Goal: Transaction & Acquisition: Purchase product/service

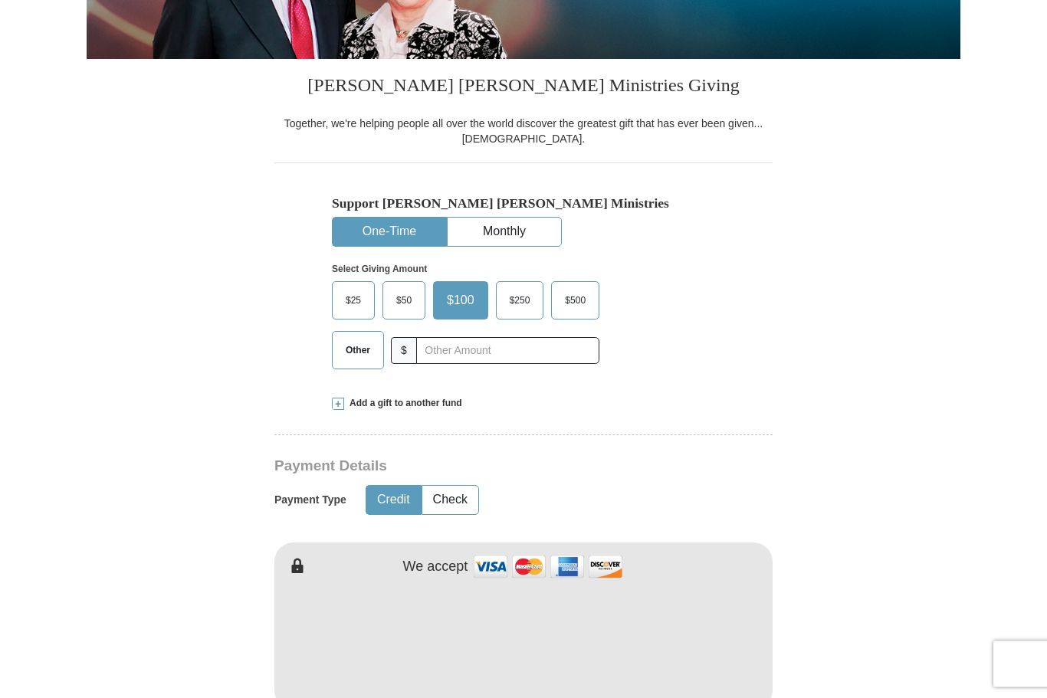
scroll to position [325, 0]
click at [464, 353] on input "text" at bounding box center [507, 350] width 183 height 27
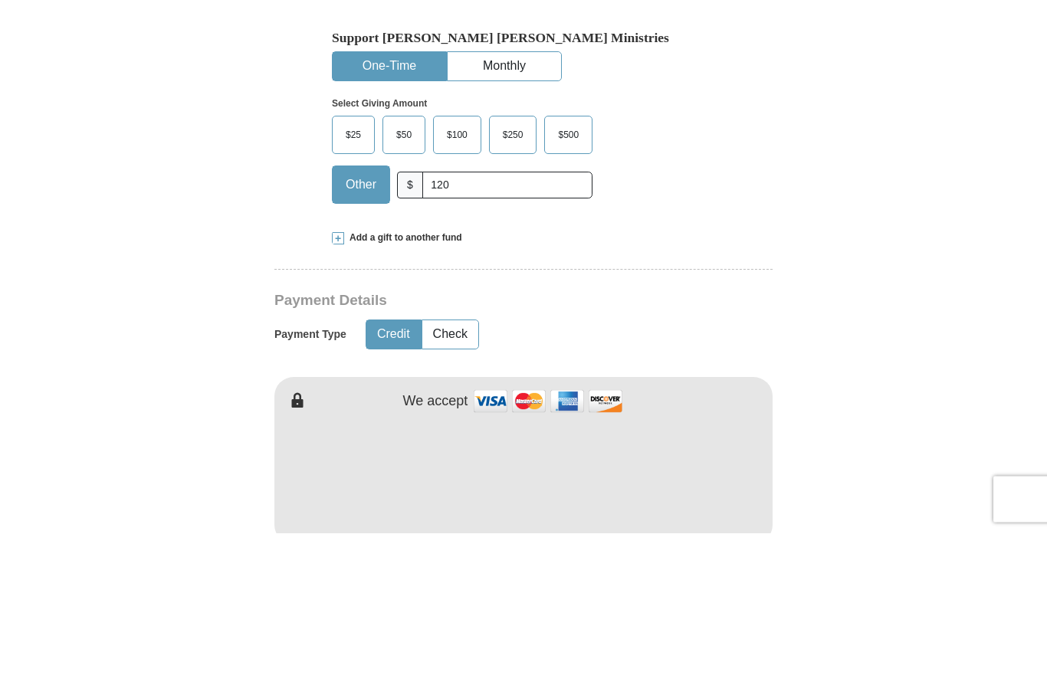
scroll to position [491, 0]
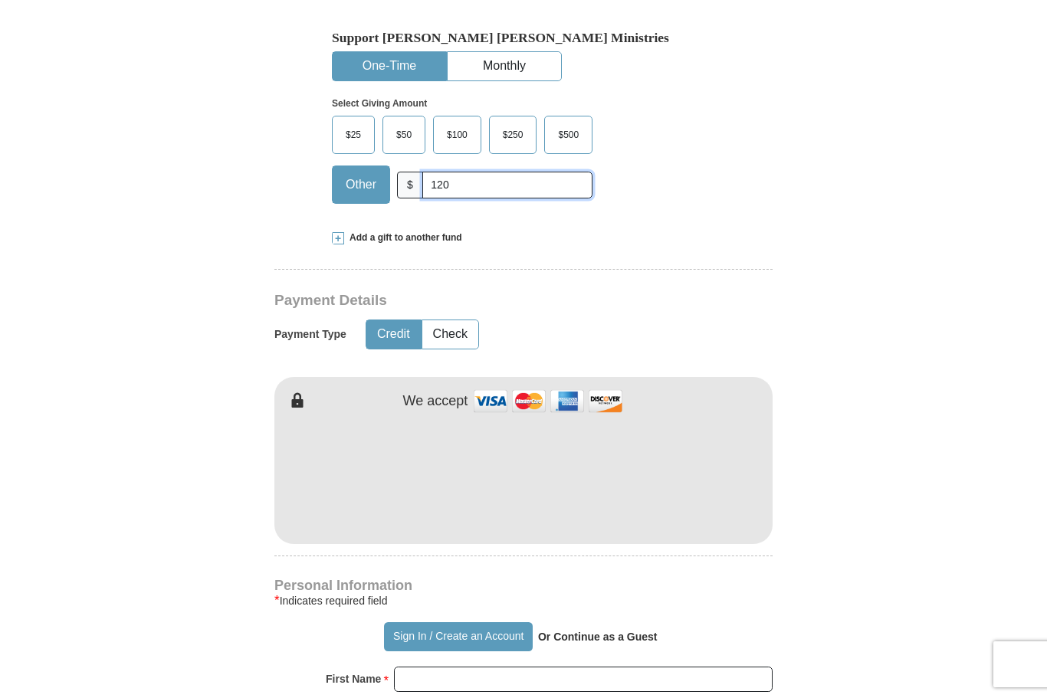
type input "120"
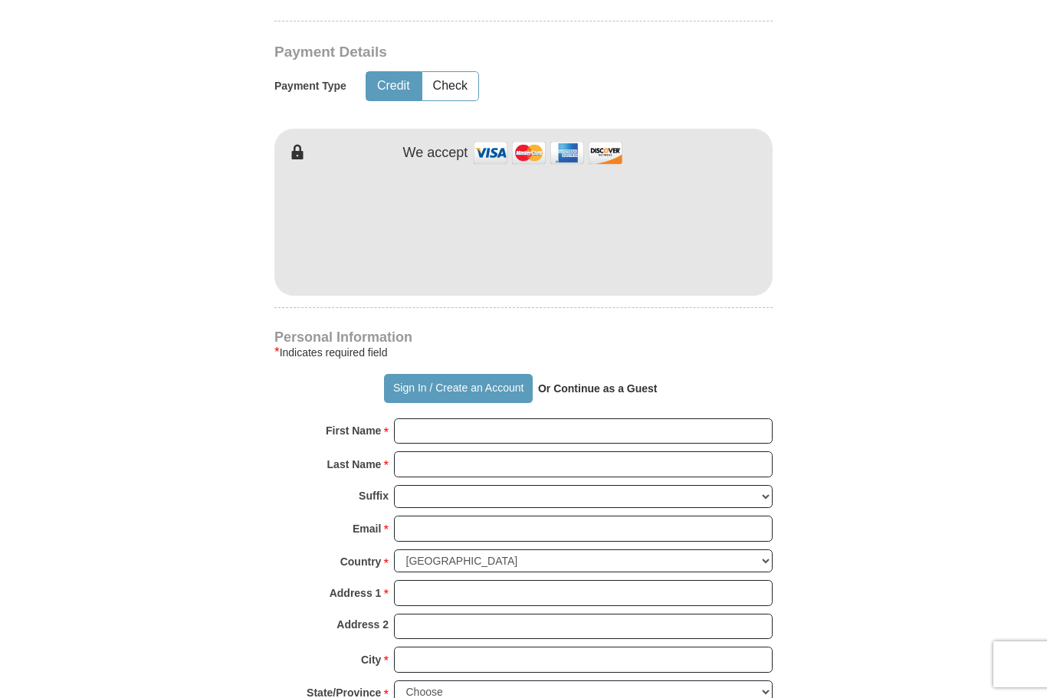
scroll to position [738, 0]
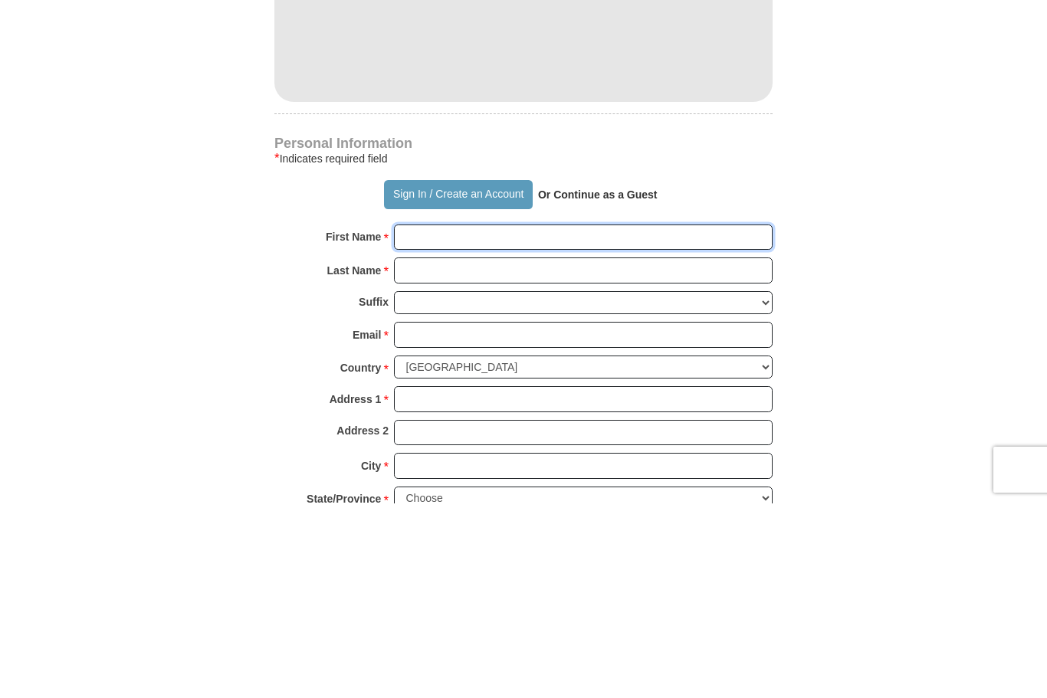
click at [603, 419] on input "First Name *" at bounding box center [583, 432] width 379 height 26
type input "Sharon"
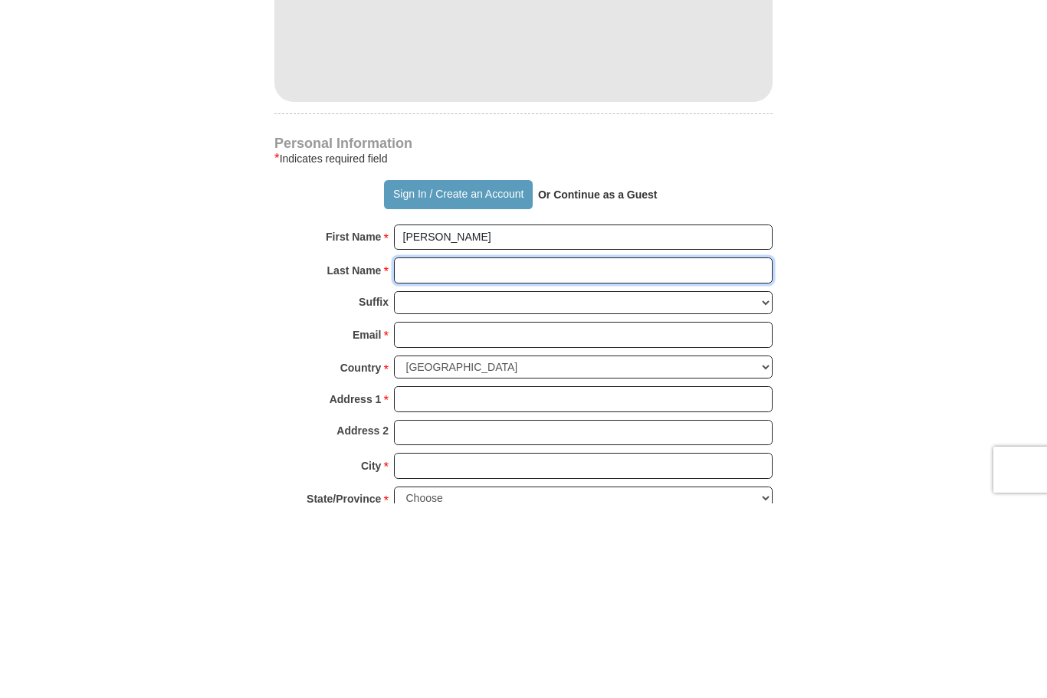
type input "White"
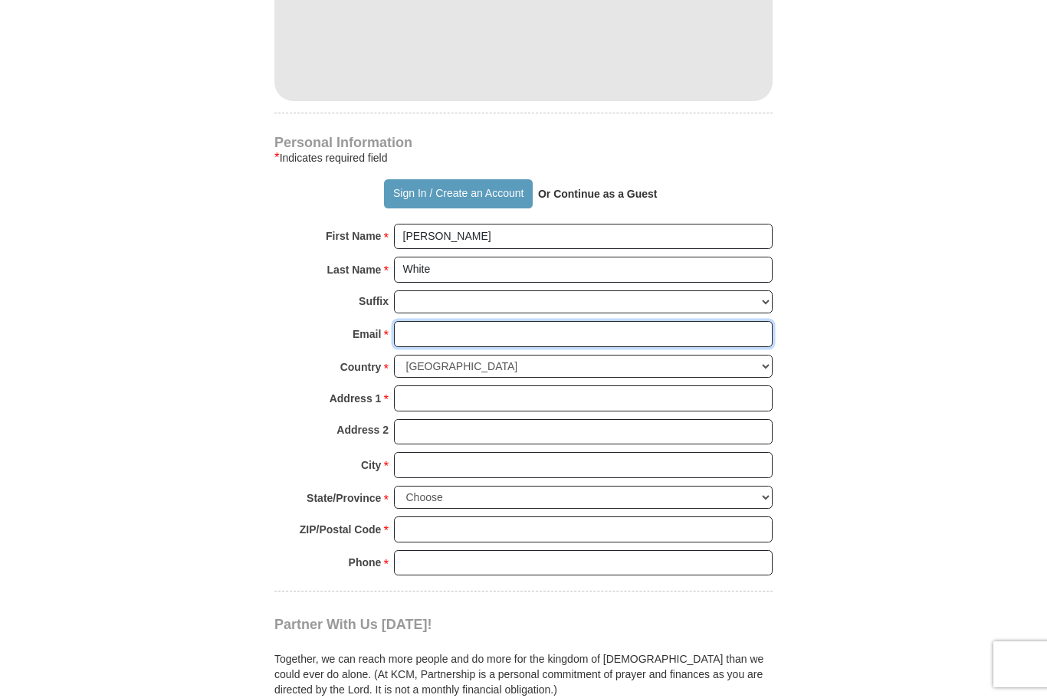
click at [601, 333] on input "Email *" at bounding box center [583, 334] width 379 height 26
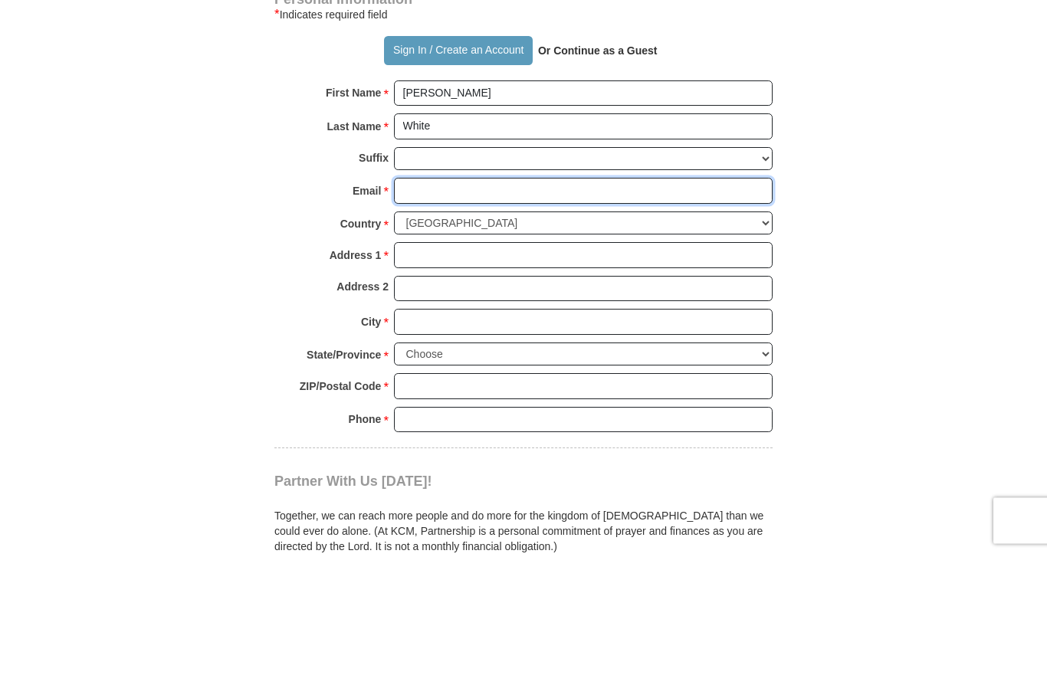
type input "sw301@comcast.net"
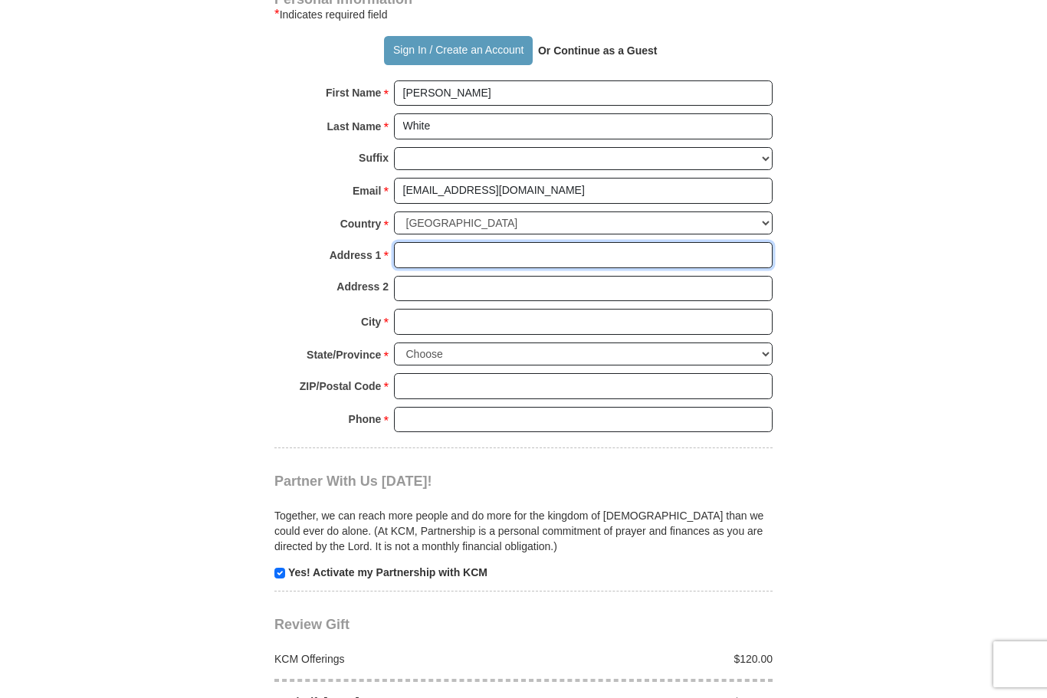
click at [586, 254] on input "Address 1 *" at bounding box center [583, 255] width 379 height 26
type input "301 N Berwick Blvd"
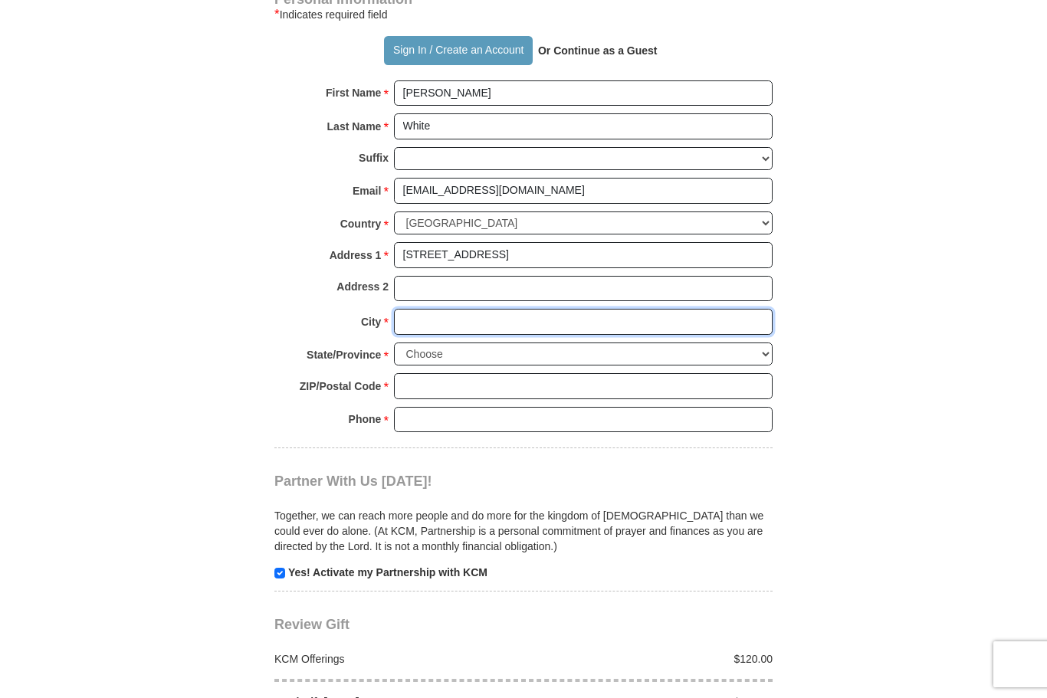
type input "Waukegan"
select select "IL"
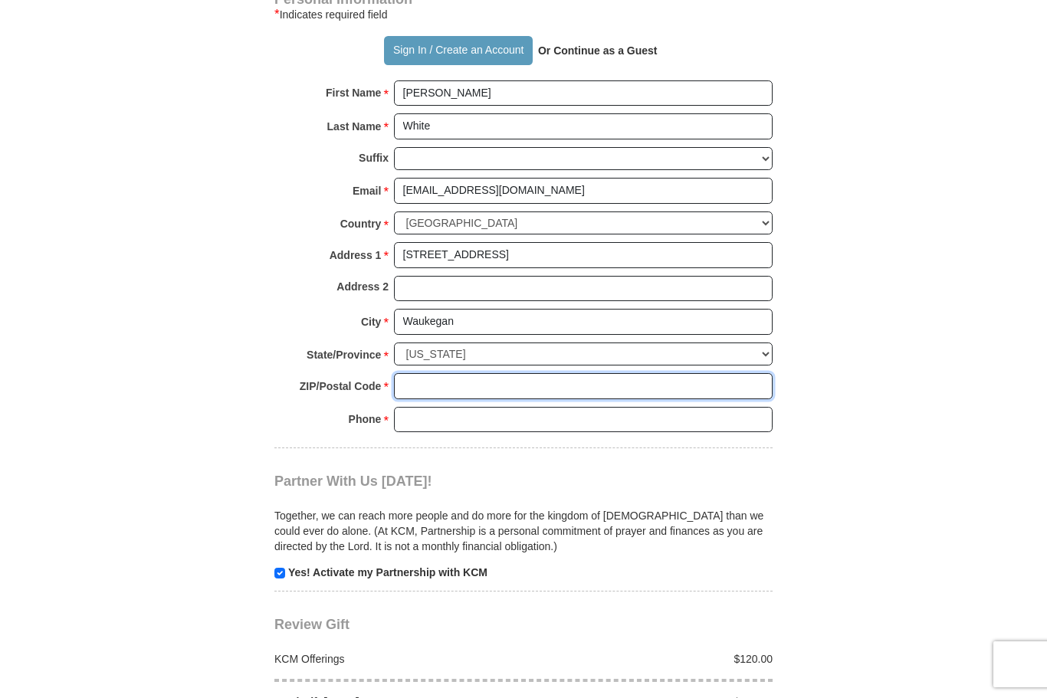
type input "60085"
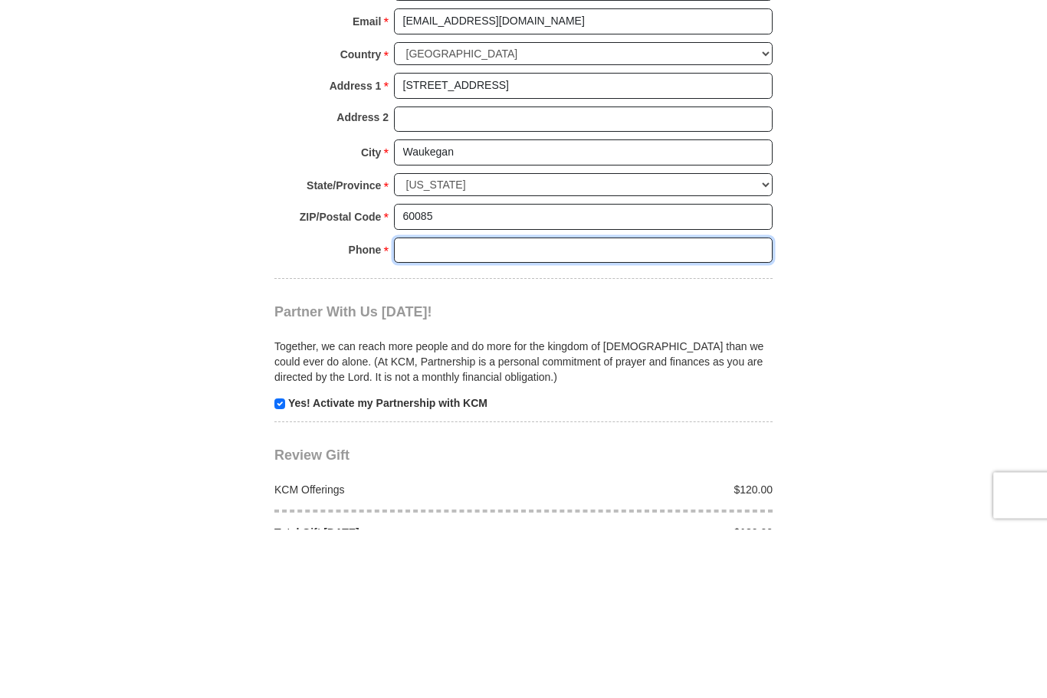
type input "8475331626"
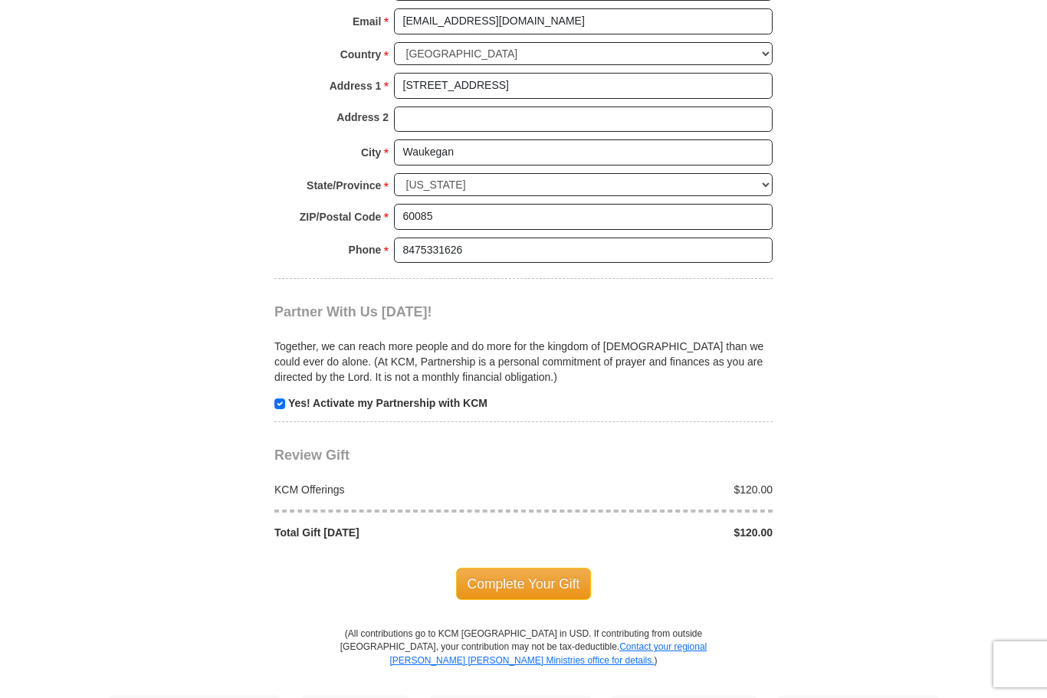
click at [277, 399] on input "checkbox" at bounding box center [279, 404] width 11 height 11
click at [284, 399] on input "checkbox" at bounding box center [279, 404] width 11 height 11
checkbox input "true"
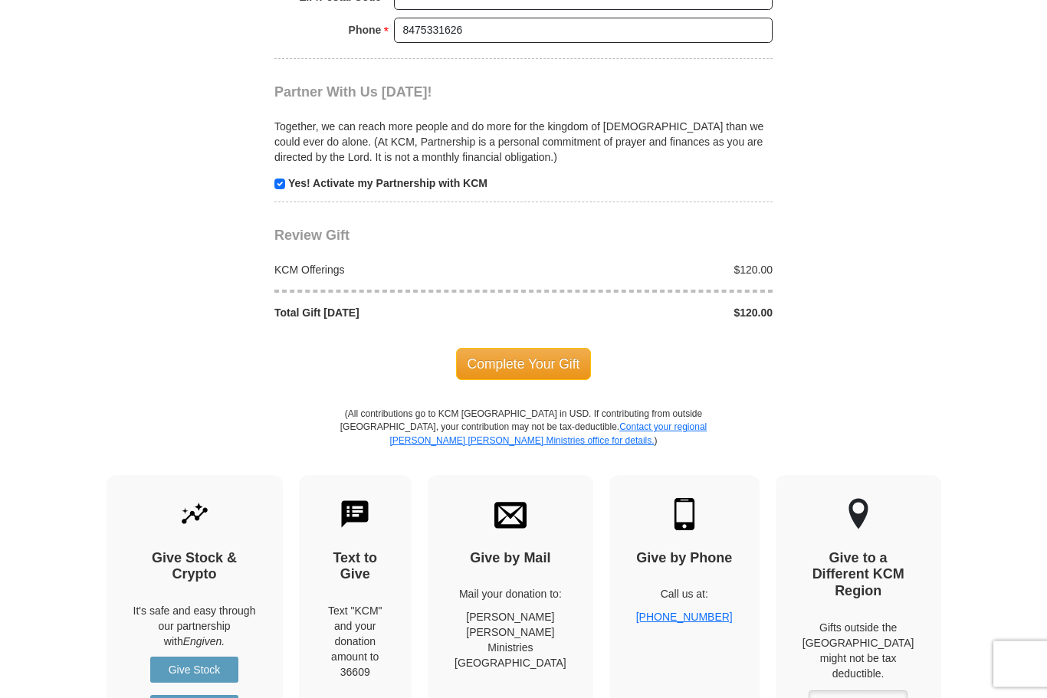
scroll to position [1466, 0]
click at [555, 348] on span "Complete Your Gift" at bounding box center [524, 364] width 136 height 32
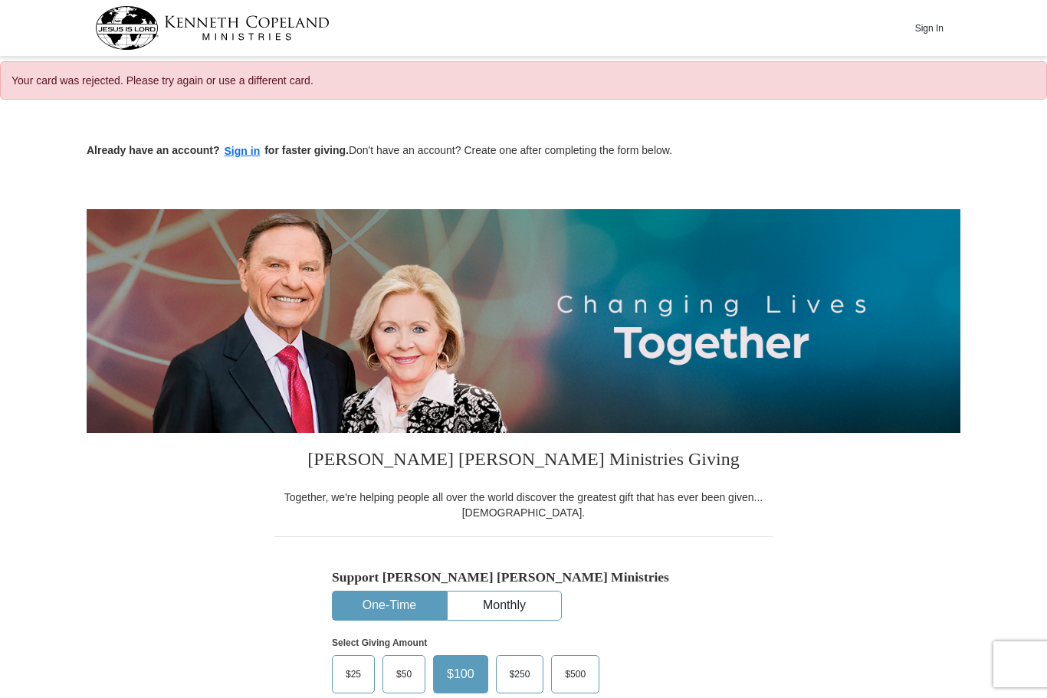
select select "IL"
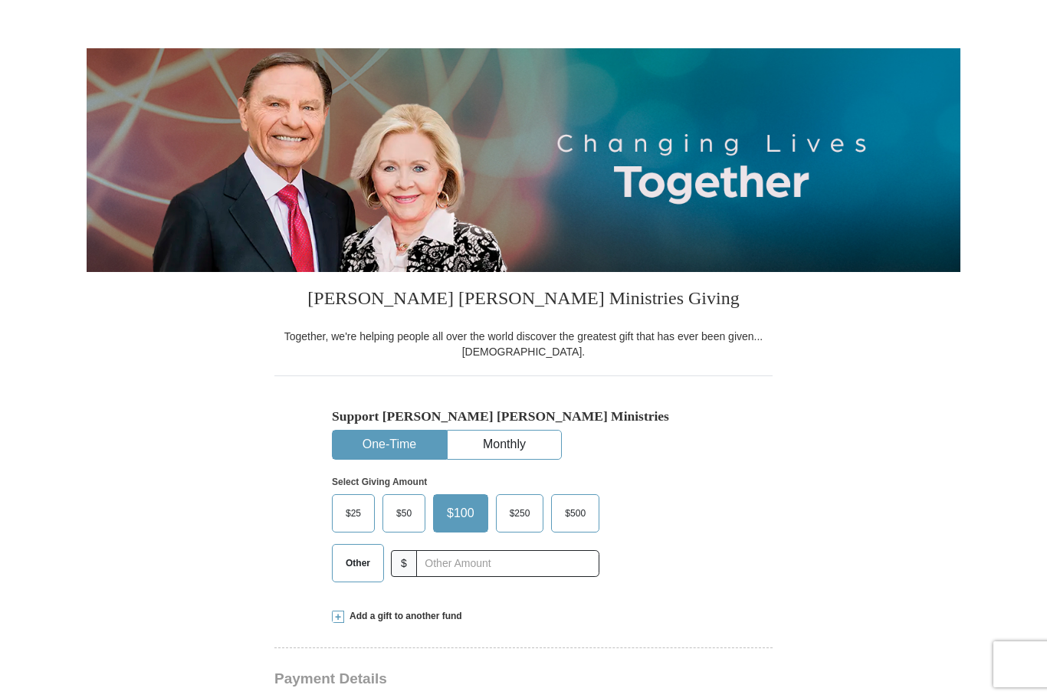
scroll to position [163, 0]
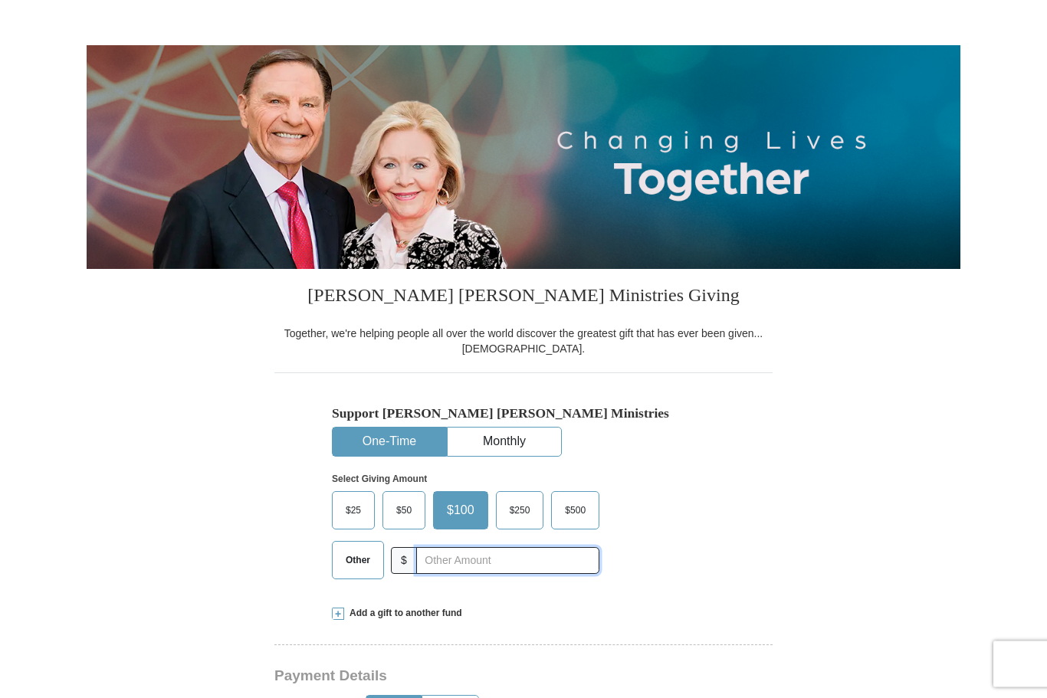
click at [464, 560] on input "text" at bounding box center [507, 561] width 183 height 27
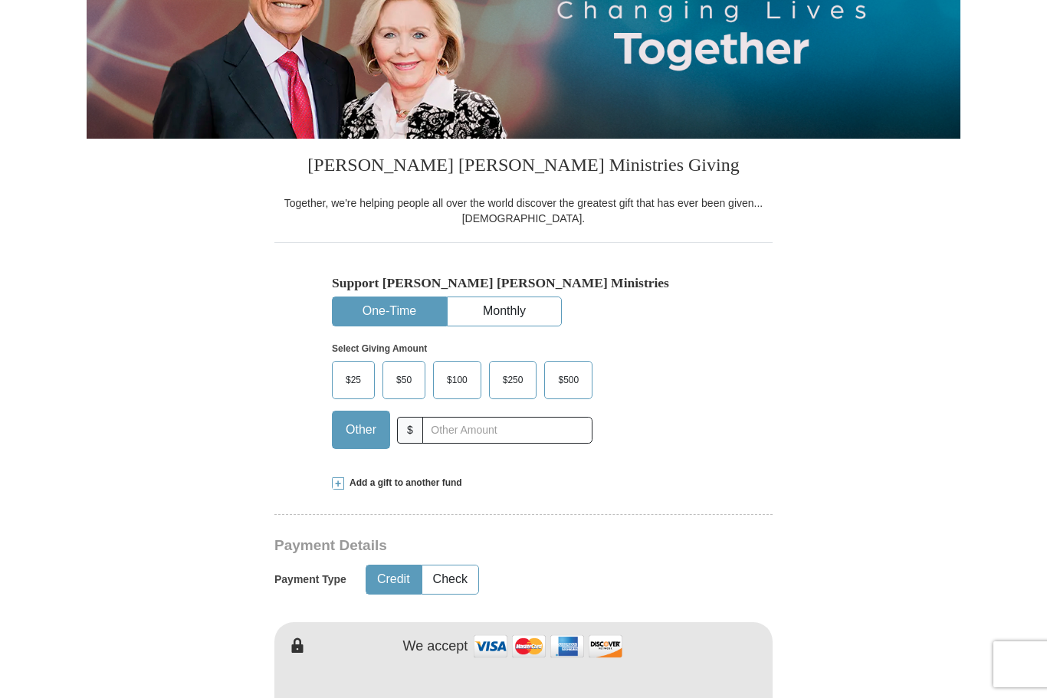
scroll to position [298, 0]
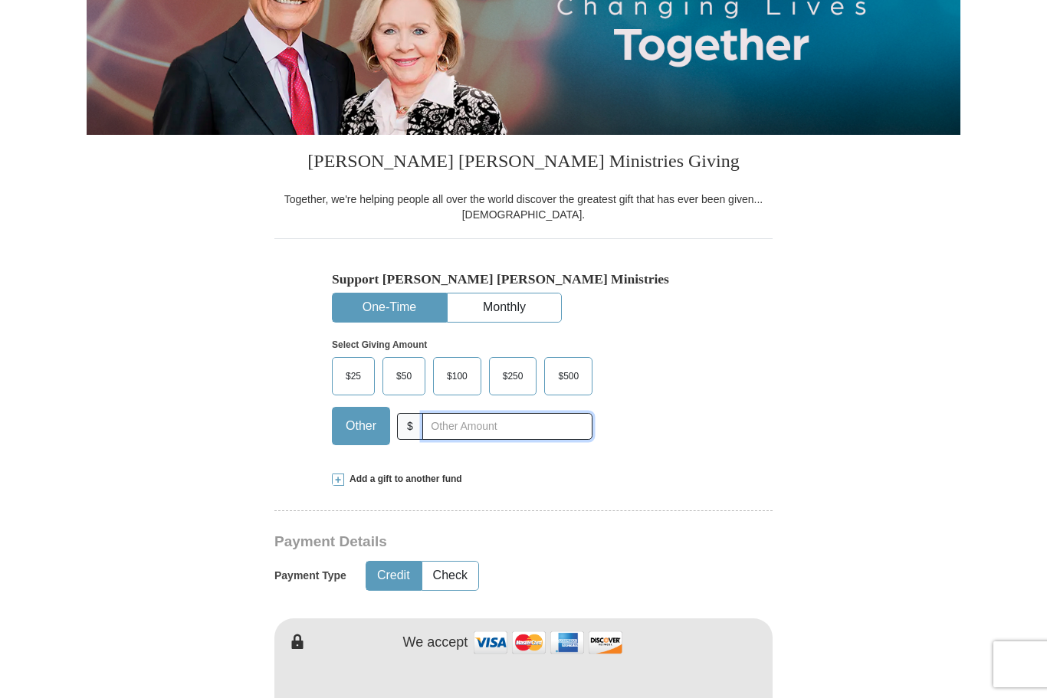
click at [508, 425] on input "text" at bounding box center [507, 426] width 170 height 27
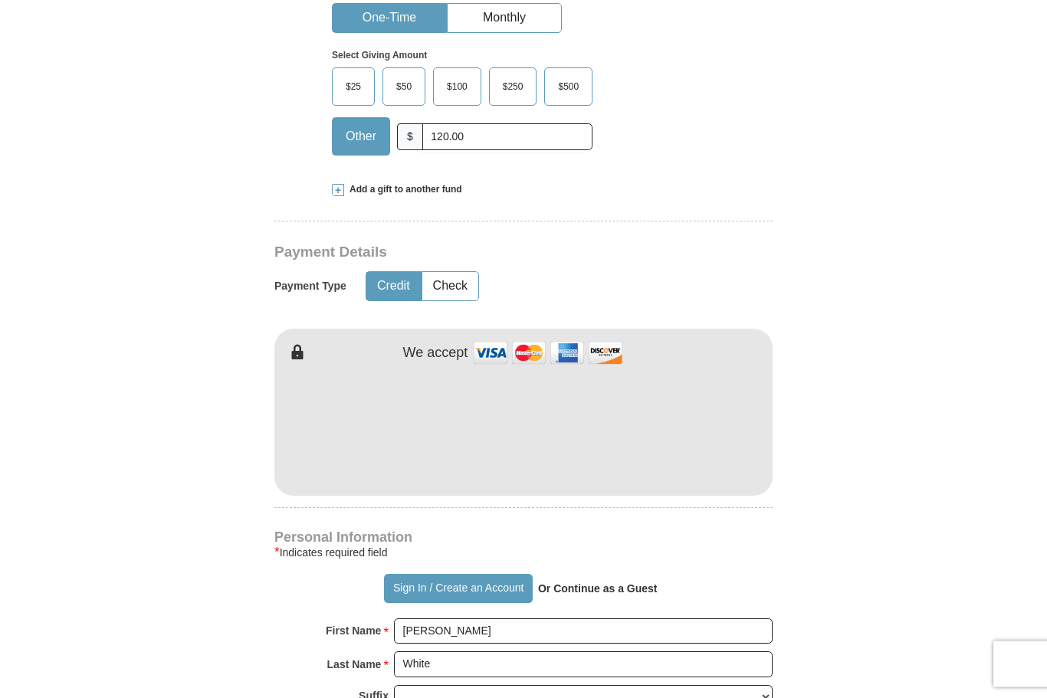
scroll to position [604, 0]
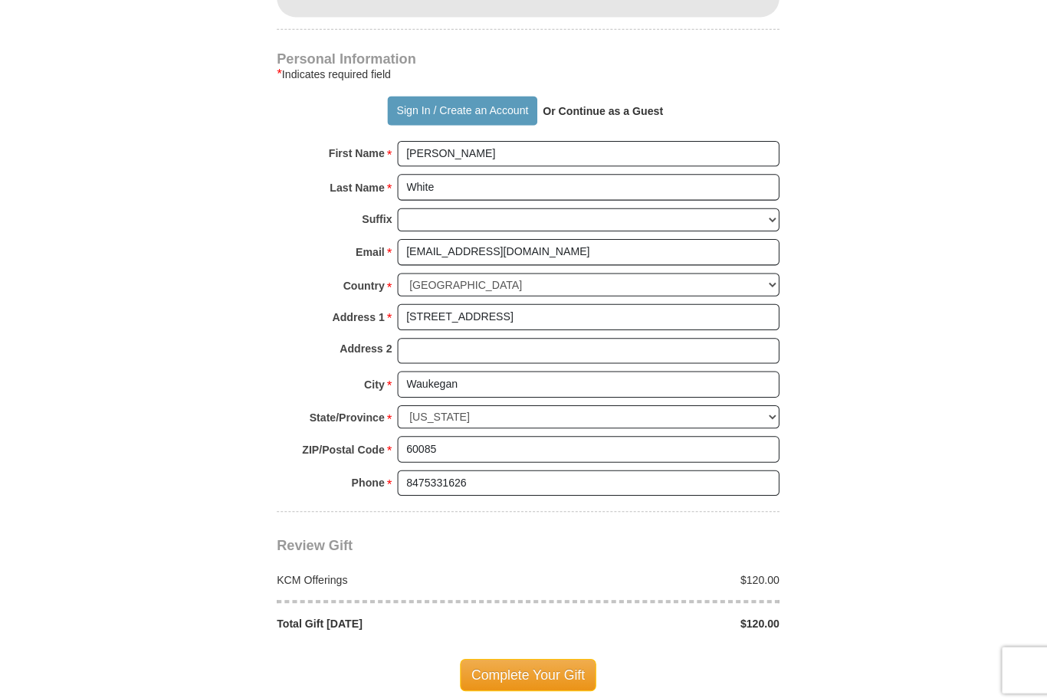
type input "120.00"
click at [469, 120] on button "Sign In / Create an Account" at bounding box center [458, 109] width 148 height 29
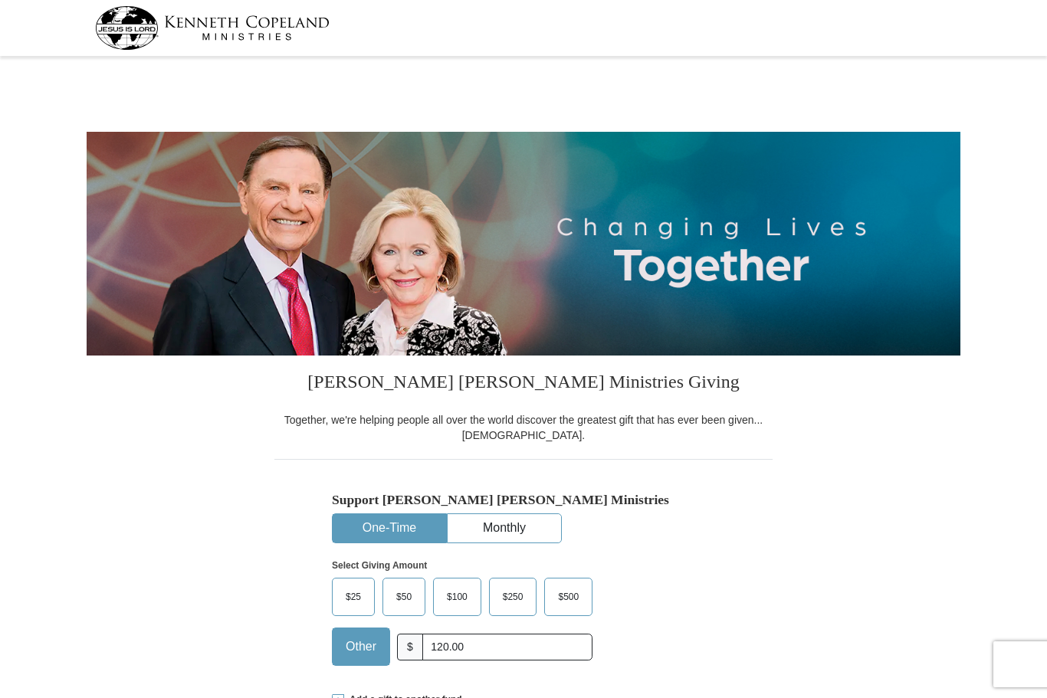
select select "IL"
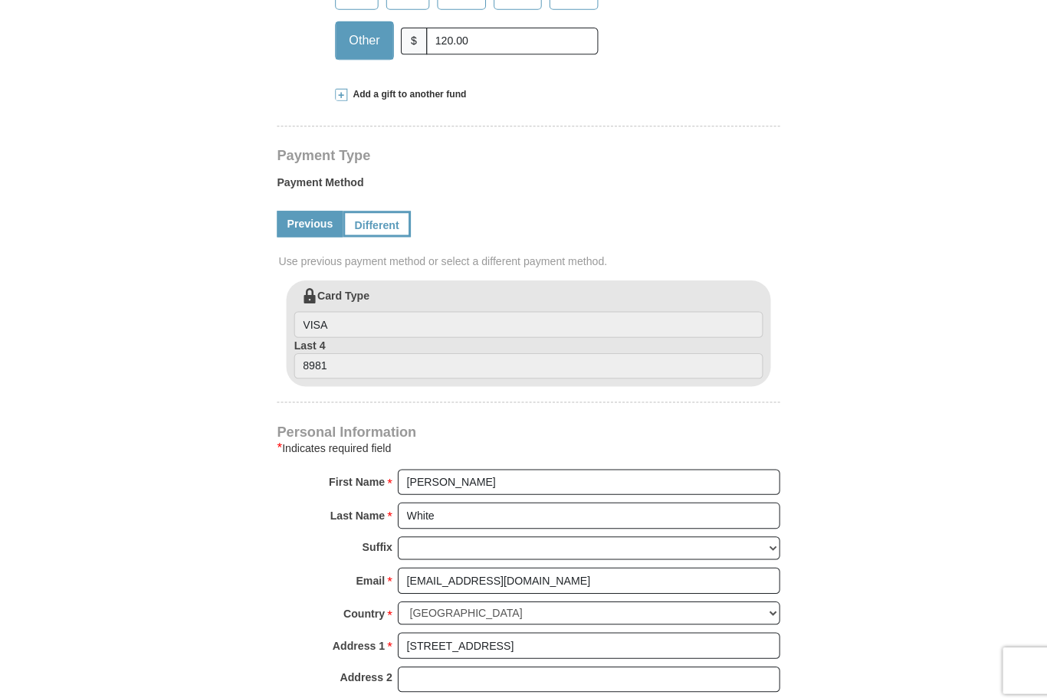
scroll to position [610, 0]
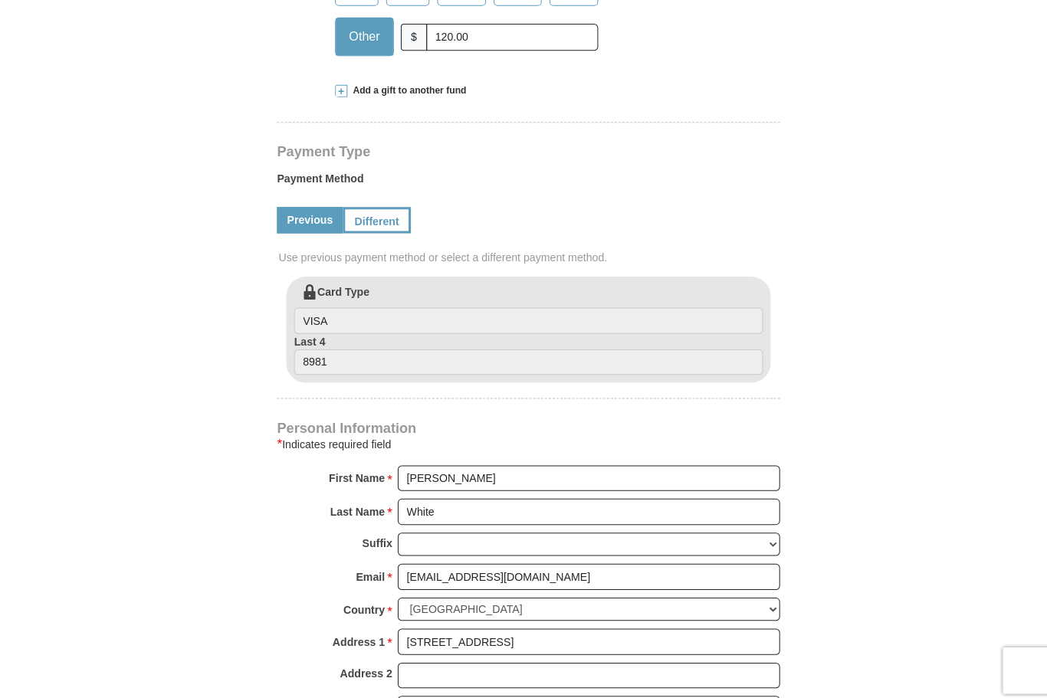
click at [382, 218] on link "Different" at bounding box center [373, 218] width 67 height 26
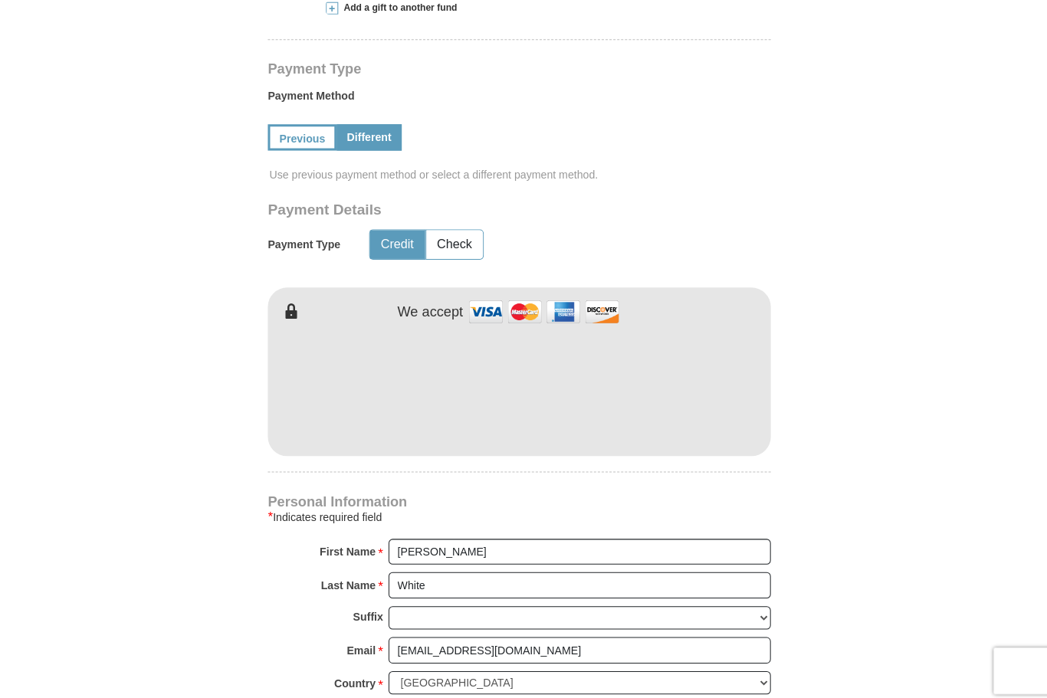
scroll to position [692, 0]
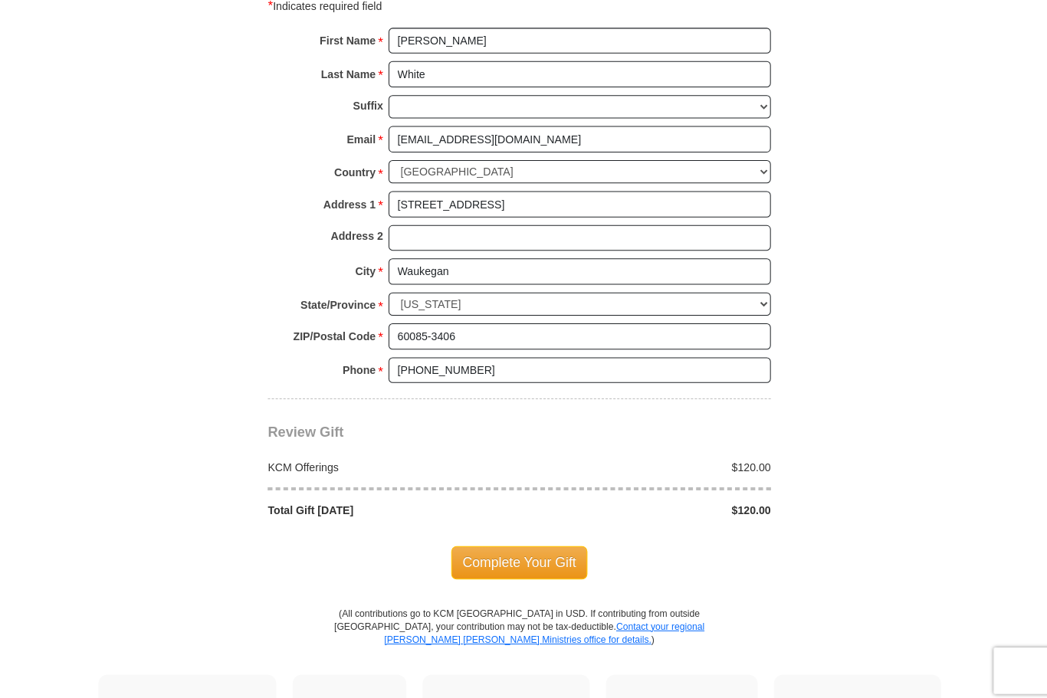
click at [530, 547] on span "Complete Your Gift" at bounding box center [524, 557] width 136 height 32
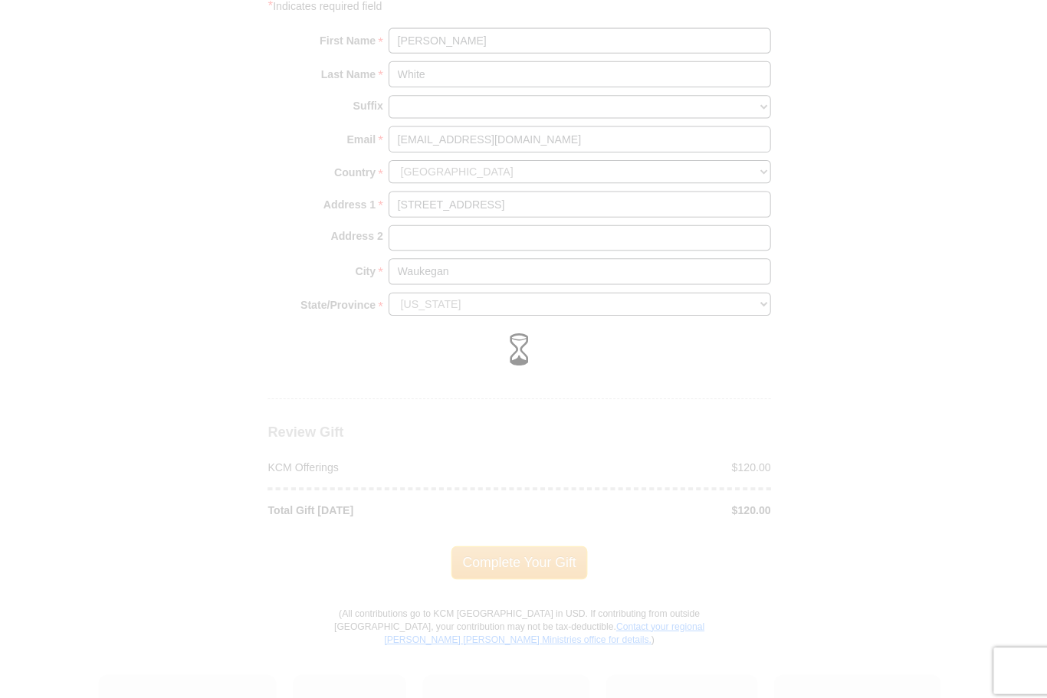
scroll to position [1199, 0]
